Goal: Communication & Community: Answer question/provide support

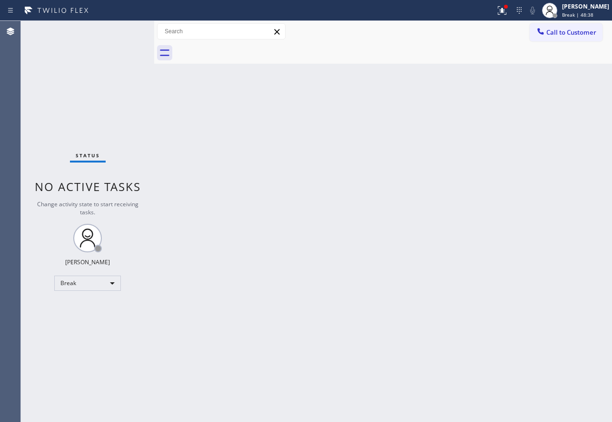
click at [384, 153] on div "Back to Dashboard Change Sender ID Customers Technicians Select a contact Outbo…" at bounding box center [382, 221] width 457 height 401
click at [597, 9] on div "[PERSON_NAME]" at bounding box center [585, 6] width 47 height 8
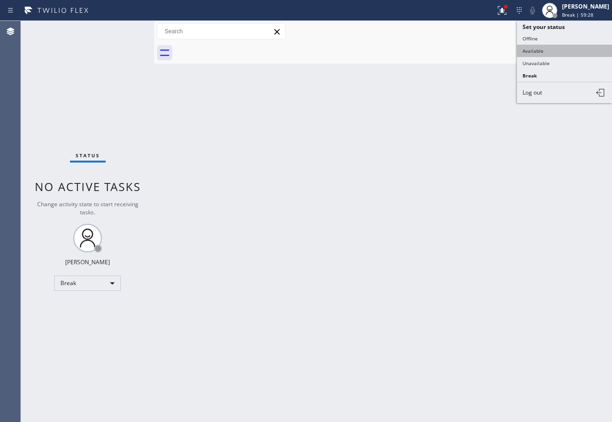
click at [540, 49] on button "Available" at bounding box center [563, 51] width 95 height 12
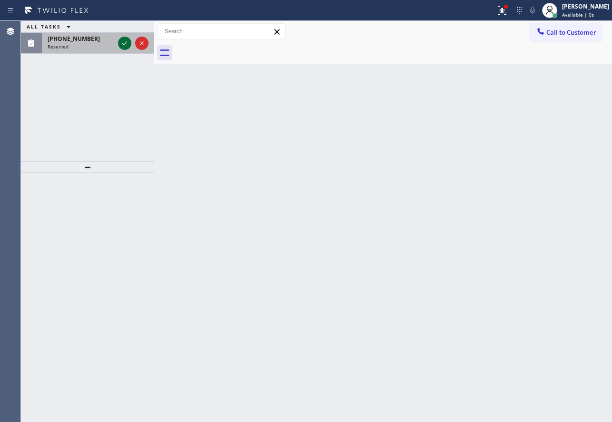
click at [124, 43] on icon at bounding box center [124, 43] width 11 height 11
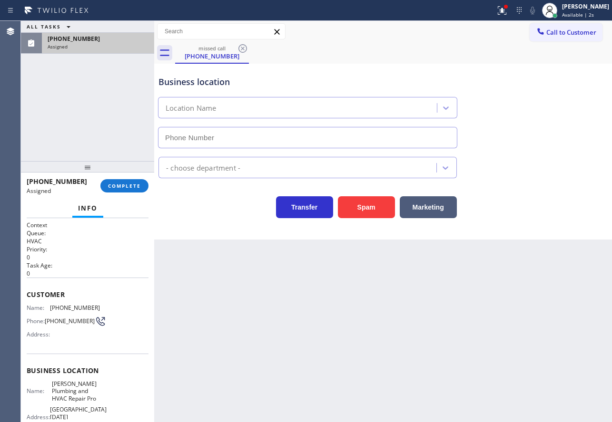
type input "[PHONE_NUMBER]"
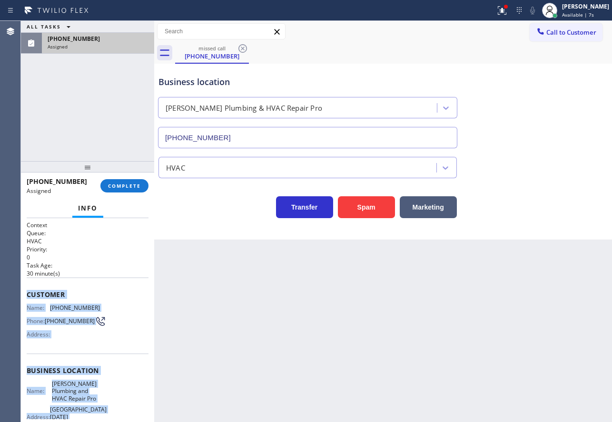
drag, startPoint x: 99, startPoint y: 350, endPoint x: 26, endPoint y: 297, distance: 90.7
click at [26, 297] on div "Context Queue: HVAC Priority: 0 Task Age: [DEMOGRAPHIC_DATA] minute(s) Customer…" at bounding box center [87, 320] width 133 height 204
copy div "Customer Name: [PHONE_NUMBER] Phone: [PHONE_NUMBER] Address: Business location …"
click at [133, 186] on span "COMPLETE" at bounding box center [124, 186] width 33 height 7
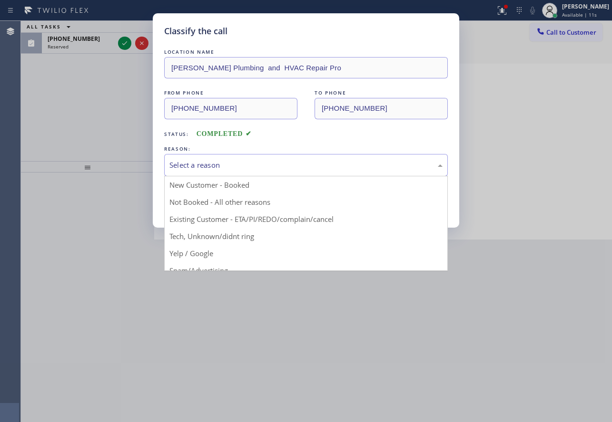
click at [205, 165] on div "Select a reason" at bounding box center [305, 165] width 273 height 11
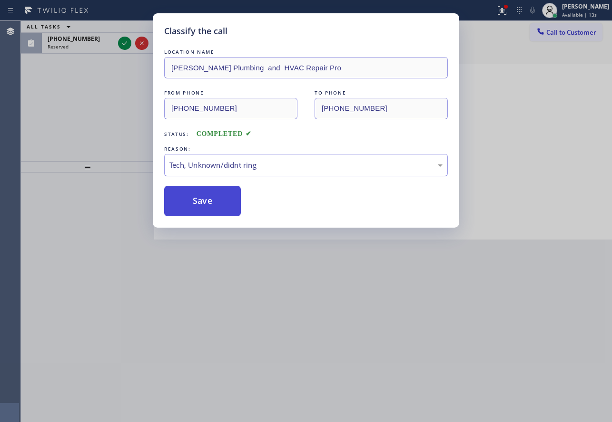
click at [187, 204] on button "Save" at bounding box center [202, 201] width 77 height 30
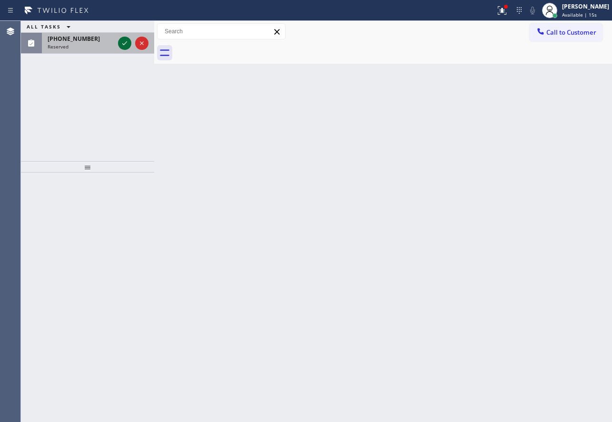
click at [125, 45] on icon at bounding box center [124, 43] width 11 height 11
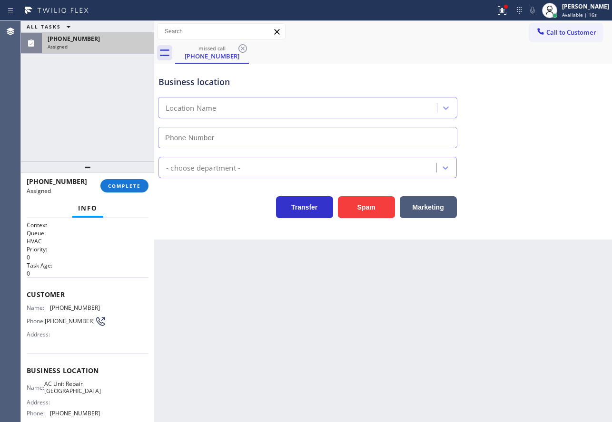
type input "[PHONE_NUMBER]"
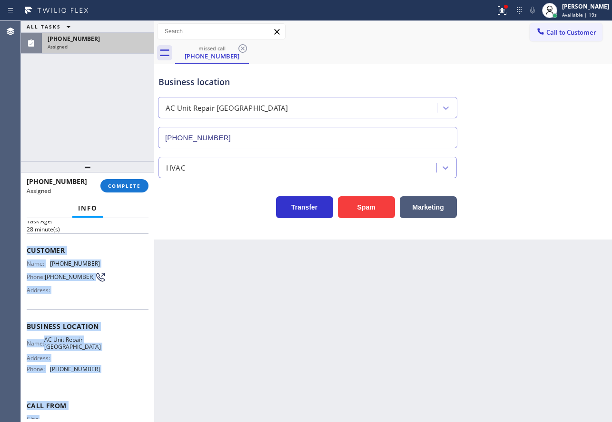
scroll to position [89, 0]
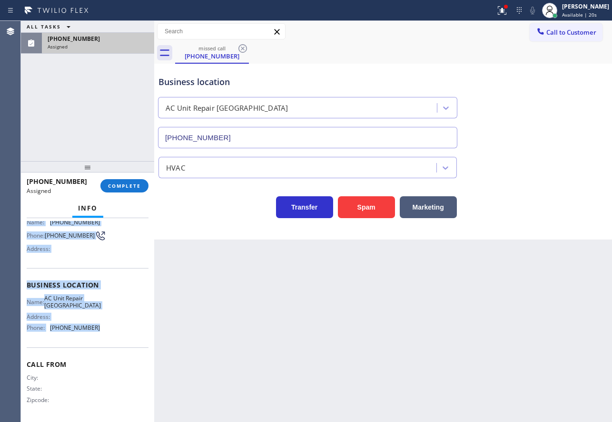
drag, startPoint x: 26, startPoint y: 292, endPoint x: 100, endPoint y: 329, distance: 83.4
click at [100, 329] on div "Context Queue: HVAC Priority: 0 Task Age: [DEMOGRAPHIC_DATA] minute(s) Customer…" at bounding box center [87, 320] width 133 height 204
copy div "Customer Name: [PHONE_NUMBER] Phone: [PHONE_NUMBER] Address: Business location …"
click at [123, 185] on span "COMPLETE" at bounding box center [124, 186] width 33 height 7
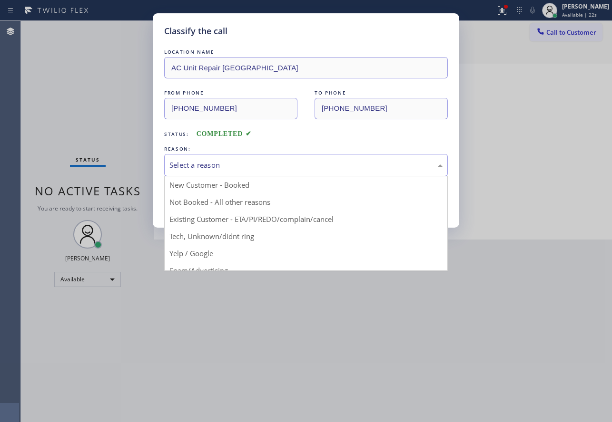
click at [226, 163] on div "Select a reason" at bounding box center [305, 165] width 273 height 11
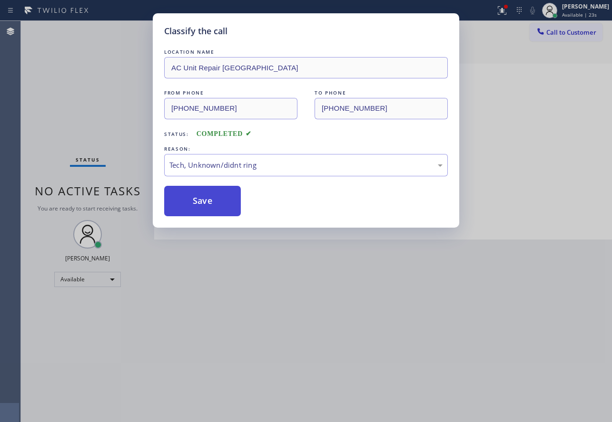
click at [200, 208] on button "Save" at bounding box center [202, 201] width 77 height 30
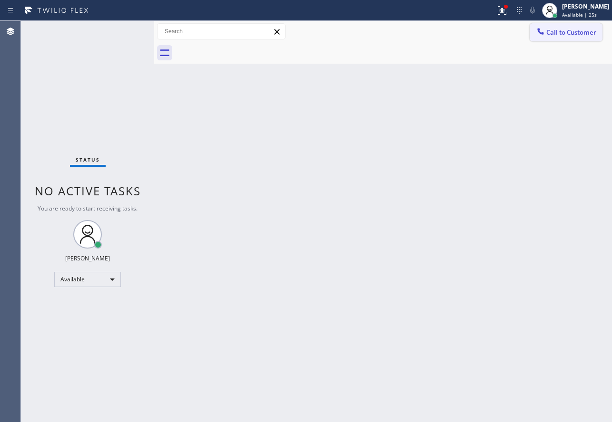
click at [558, 37] on button "Call to Customer" at bounding box center [565, 32] width 73 height 18
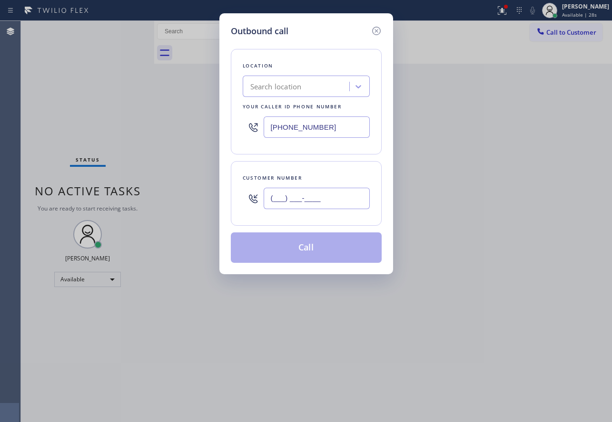
click at [311, 205] on input "(___) ___-____" at bounding box center [316, 198] width 106 height 21
paste input "310) 709-3219"
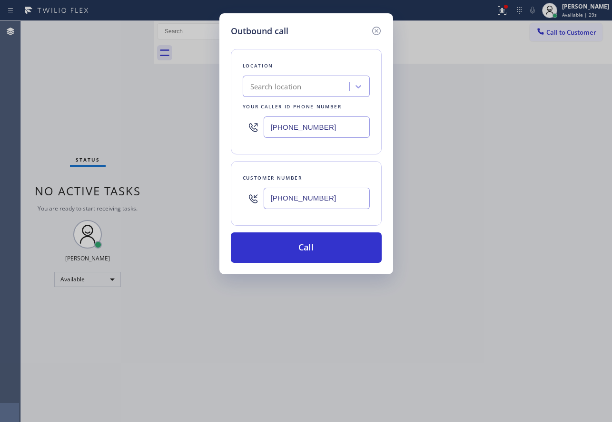
type input "[PHONE_NUMBER]"
drag, startPoint x: 326, startPoint y: 129, endPoint x: 233, endPoint y: 128, distance: 92.7
click at [233, 128] on div "Location Search location Your caller id phone number [PHONE_NUMBER]" at bounding box center [306, 102] width 151 height 106
paste input "323) 676-1109"
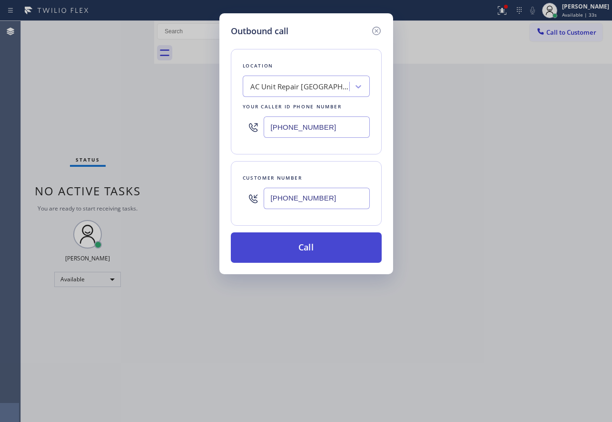
type input "[PHONE_NUMBER]"
click at [322, 244] on button "Call" at bounding box center [306, 248] width 151 height 30
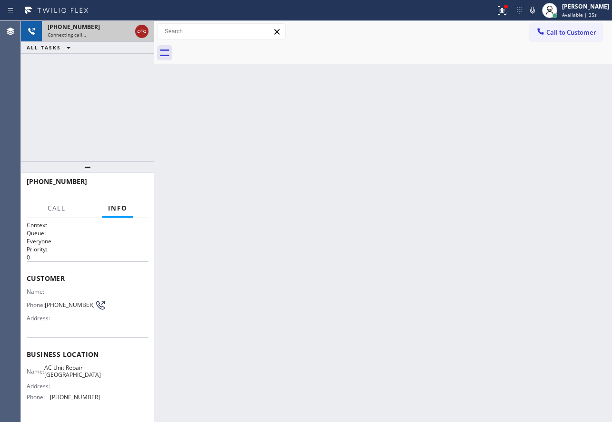
click at [137, 29] on icon at bounding box center [141, 31] width 11 height 11
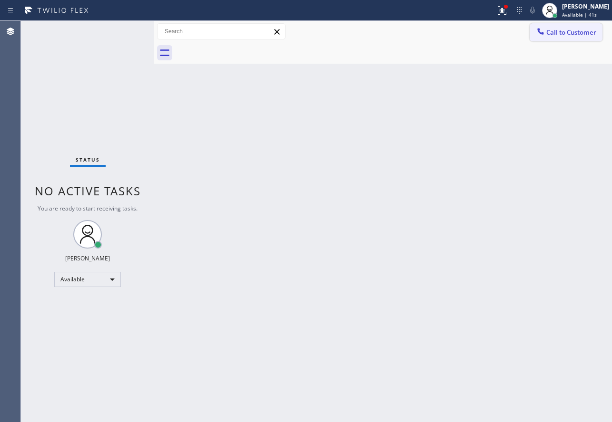
click at [557, 38] on button "Call to Customer" at bounding box center [565, 32] width 73 height 18
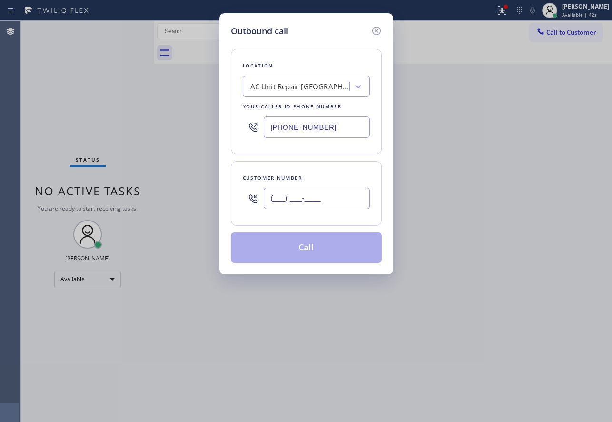
click at [321, 201] on input "(___) ___-____" at bounding box center [316, 198] width 106 height 21
paste input "443) 727-7732"
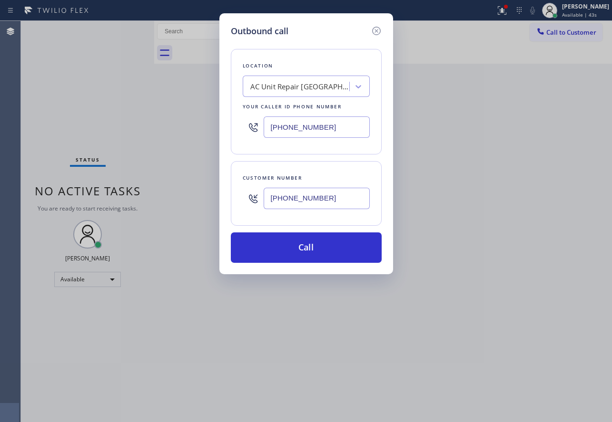
type input "[PHONE_NUMBER]"
drag, startPoint x: 327, startPoint y: 126, endPoint x: 236, endPoint y: 126, distance: 91.3
click at [236, 126] on div "Location AC Unit Repair [GEOGRAPHIC_DATA] Your caller id phone number [PHONE_NU…" at bounding box center [306, 102] width 151 height 106
paste input "760) 790-4694"
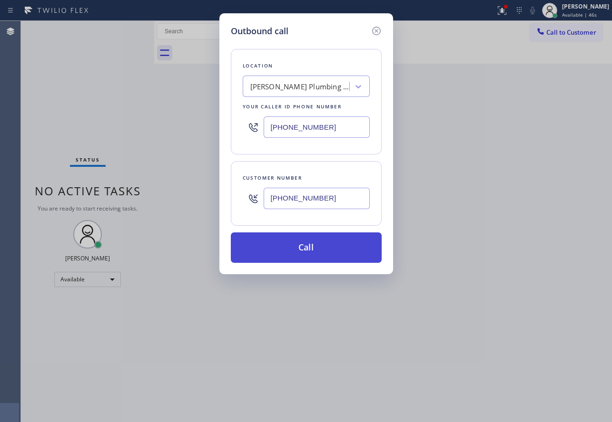
type input "[PHONE_NUMBER]"
click at [306, 247] on button "Call" at bounding box center [306, 248] width 151 height 30
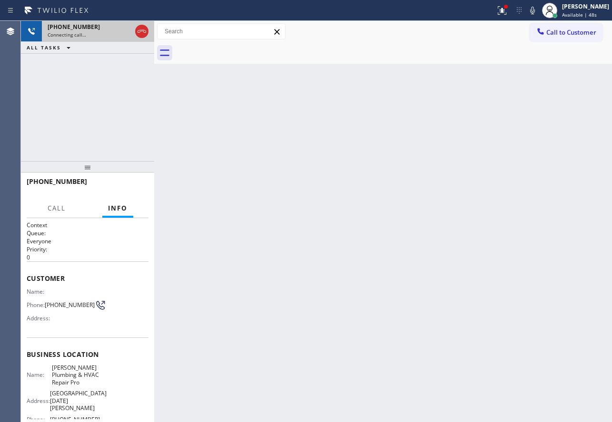
click at [141, 32] on icon at bounding box center [141, 31] width 11 height 11
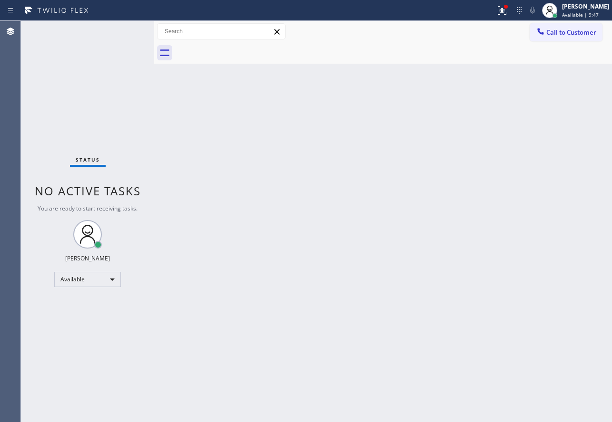
click at [299, 220] on div "Back to Dashboard Change Sender ID Customers Technicians Select a contact Outbo…" at bounding box center [382, 221] width 457 height 401
click at [269, 219] on div "Back to Dashboard Change Sender ID Customers Technicians Select a contact Outbo…" at bounding box center [382, 221] width 457 height 401
click at [507, 11] on icon at bounding box center [501, 10] width 11 height 11
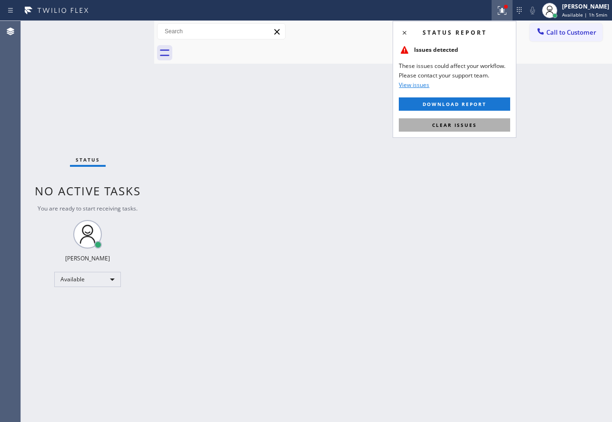
click at [483, 120] on button "Clear issues" at bounding box center [454, 124] width 111 height 13
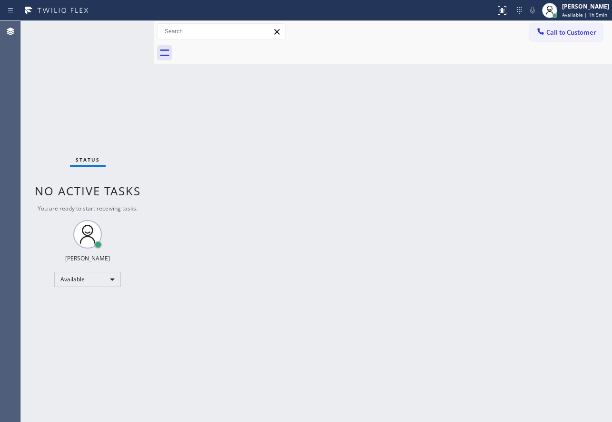
click at [273, 265] on div "Back to Dashboard Change Sender ID Customers Technicians Select a contact Outbo…" at bounding box center [382, 221] width 457 height 401
click at [491, 257] on div "Back to Dashboard Change Sender ID Customers Technicians Select a contact Outbo…" at bounding box center [382, 221] width 457 height 401
click at [582, 13] on span "Available | 1h 43min" at bounding box center [585, 14] width 48 height 7
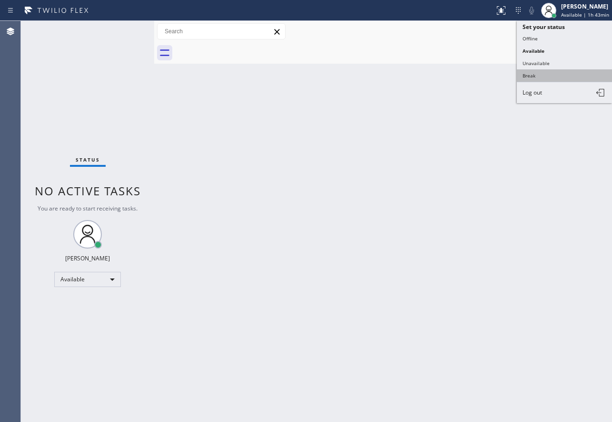
click at [531, 72] on button "Break" at bounding box center [563, 75] width 95 height 12
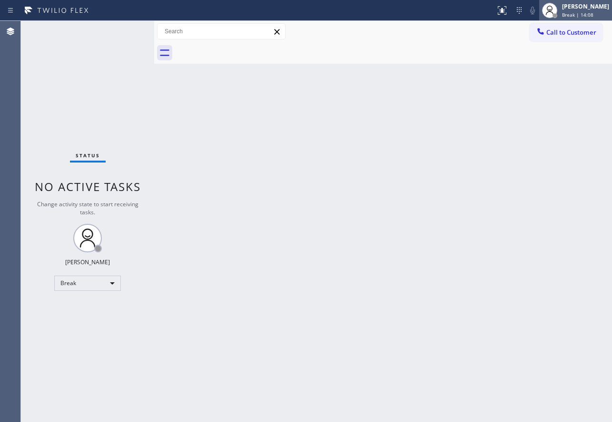
click at [587, 11] on div "[PERSON_NAME] Break | 14:08" at bounding box center [586, 10] width 52 height 17
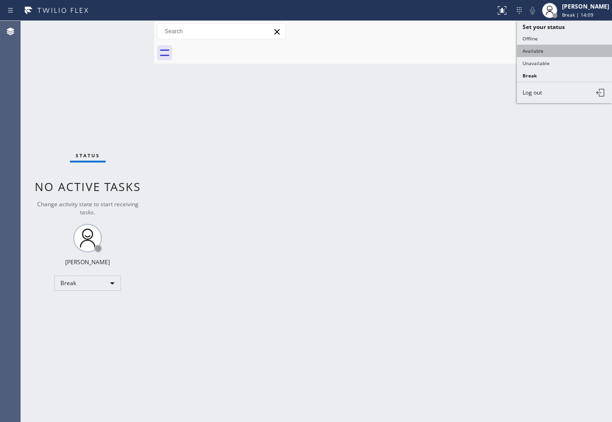
click at [541, 55] on button "Available" at bounding box center [563, 51] width 95 height 12
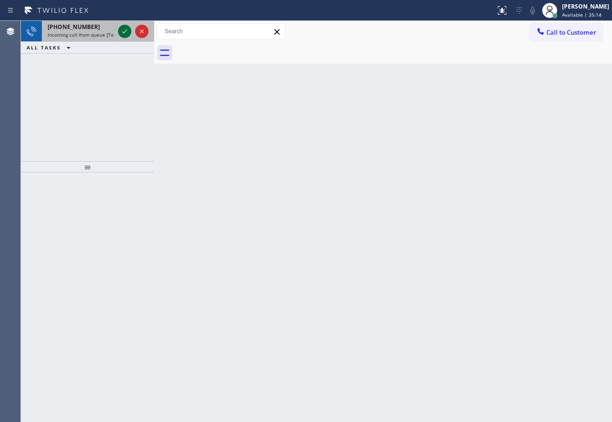
click at [124, 29] on icon at bounding box center [124, 31] width 11 height 11
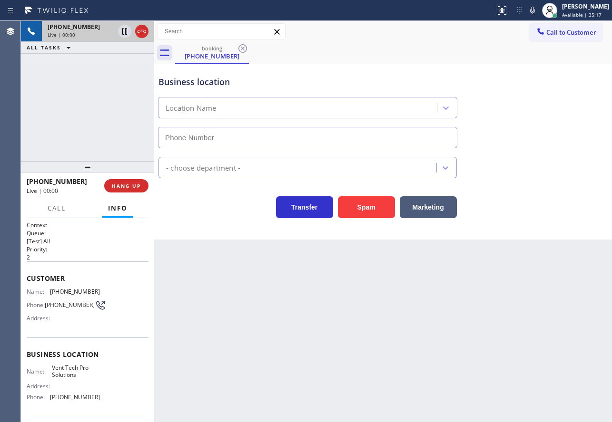
type input "[PHONE_NUMBER]"
click at [313, 86] on div "Business location" at bounding box center [307, 82] width 298 height 13
click at [135, 185] on span "HANG UP" at bounding box center [126, 186] width 29 height 7
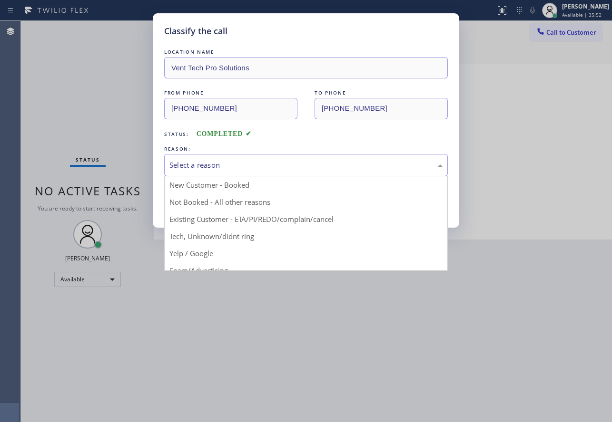
click at [255, 161] on div "Select a reason" at bounding box center [305, 165] width 273 height 11
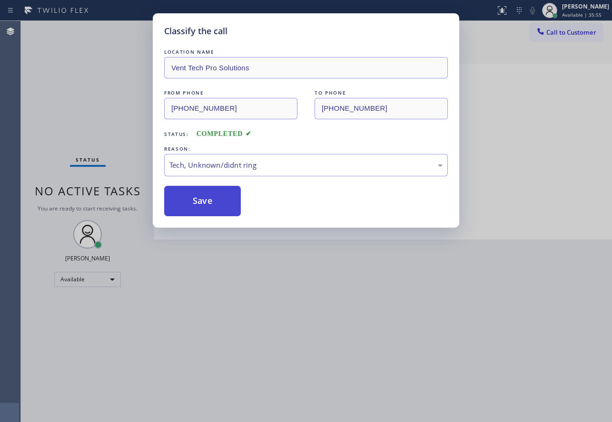
click at [191, 200] on button "Save" at bounding box center [202, 201] width 77 height 30
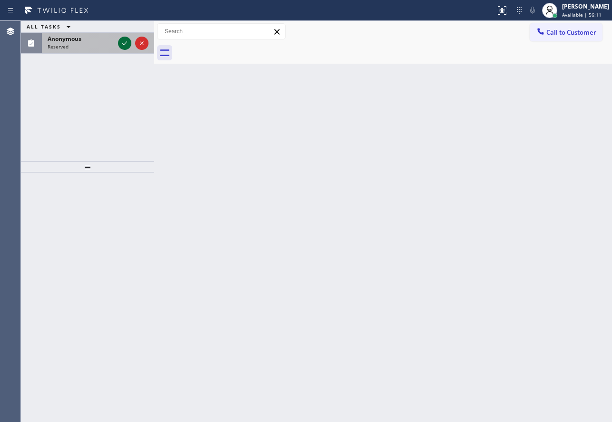
click at [125, 42] on icon at bounding box center [124, 43] width 11 height 11
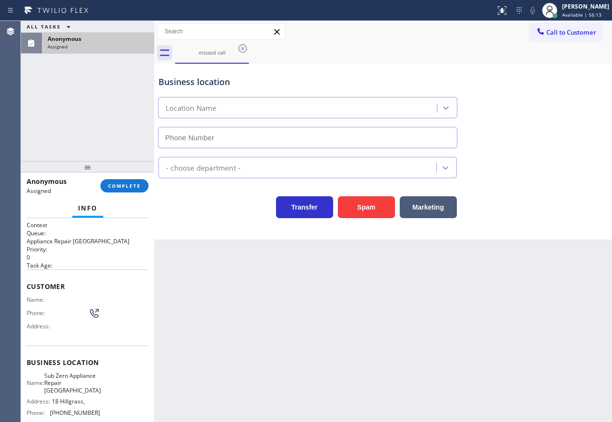
type input "[PHONE_NUMBER]"
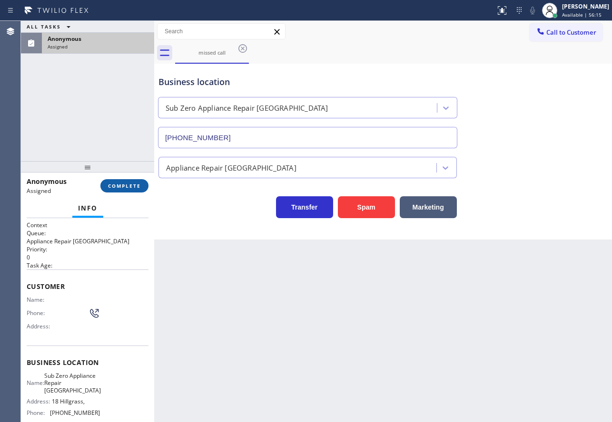
click at [134, 185] on span "COMPLETE" at bounding box center [124, 186] width 33 height 7
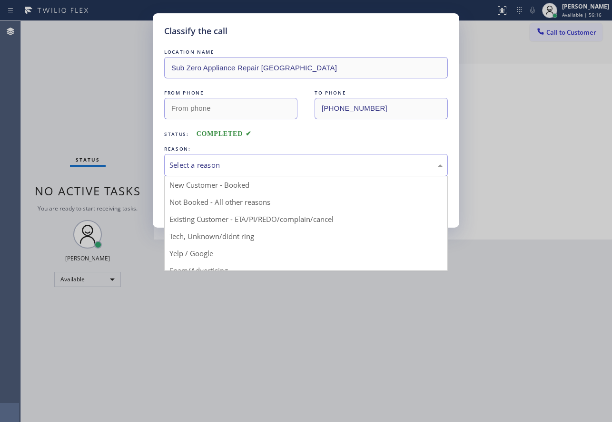
click at [217, 167] on div "Select a reason" at bounding box center [305, 165] width 273 height 11
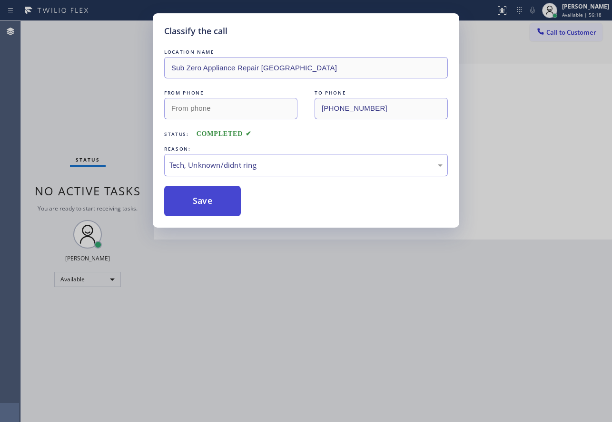
click at [217, 202] on button "Save" at bounding box center [202, 201] width 77 height 30
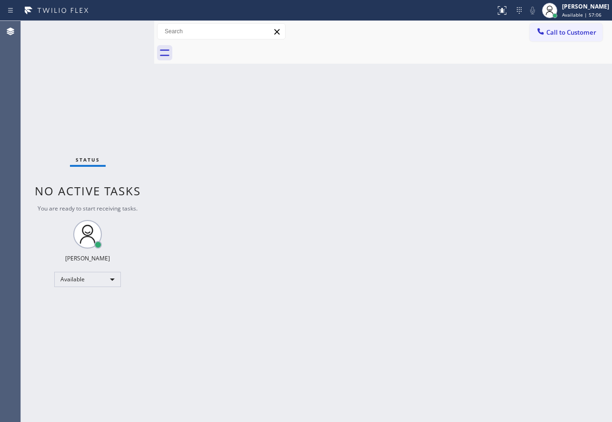
click at [434, 315] on div "Back to Dashboard Change Sender ID Customers Technicians Select a contact Outbo…" at bounding box center [382, 221] width 457 height 401
click at [358, 233] on div "Back to Dashboard Change Sender ID Customers Technicians Select a contact Outbo…" at bounding box center [382, 221] width 457 height 401
click at [320, 262] on div "Back to Dashboard Change Sender ID Customers Technicians Select a contact Outbo…" at bounding box center [382, 221] width 457 height 401
click at [414, 164] on div "Back to Dashboard Change Sender ID Customers Technicians Select a contact Outbo…" at bounding box center [382, 221] width 457 height 401
click at [555, 10] on icon at bounding box center [549, 10] width 11 height 11
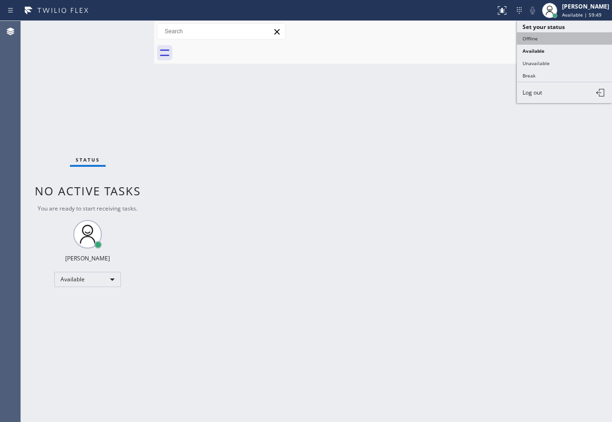
click at [542, 34] on button "Offline" at bounding box center [563, 38] width 95 height 12
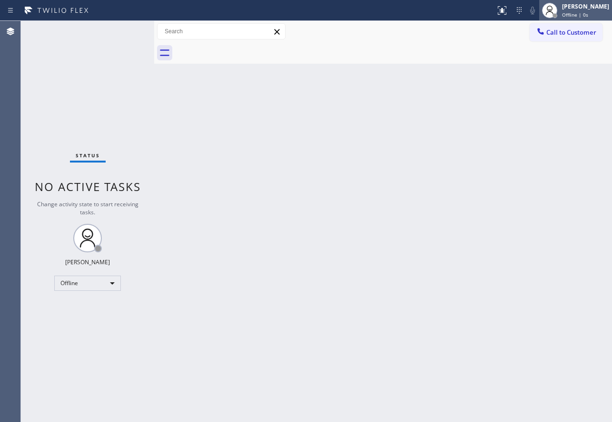
click at [583, 7] on div "[PERSON_NAME]" at bounding box center [585, 6] width 47 height 8
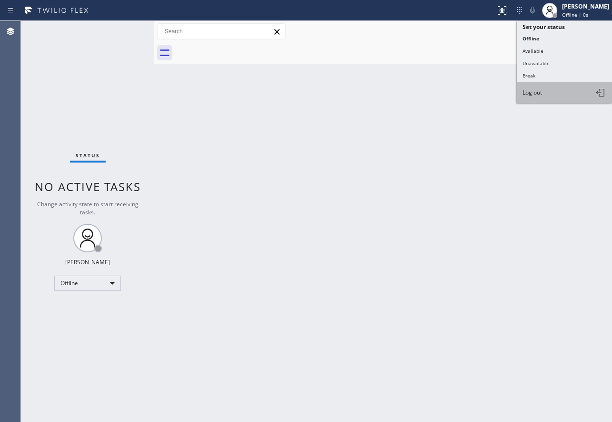
click at [538, 91] on span "Log out" at bounding box center [531, 92] width 19 height 8
